Goal: Information Seeking & Learning: Learn about a topic

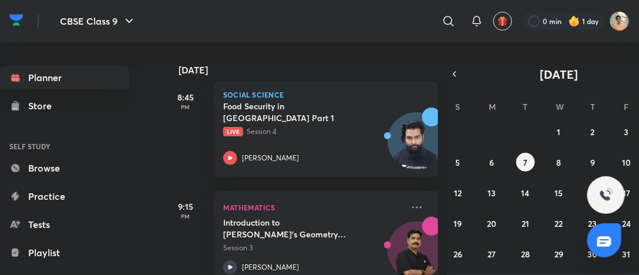
scroll to position [818, 0]
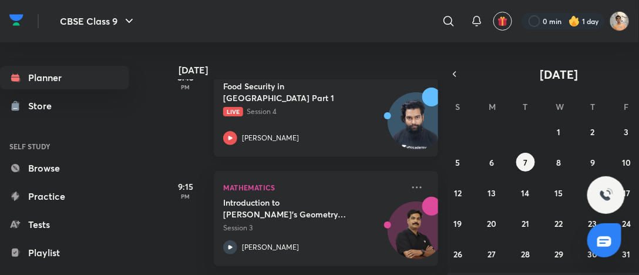
click at [323, 126] on div "Food Security in [GEOGRAPHIC_DATA] Part 1 Live Session 4 [PERSON_NAME]" at bounding box center [313, 112] width 180 height 65
